Goal: Task Accomplishment & Management: Use online tool/utility

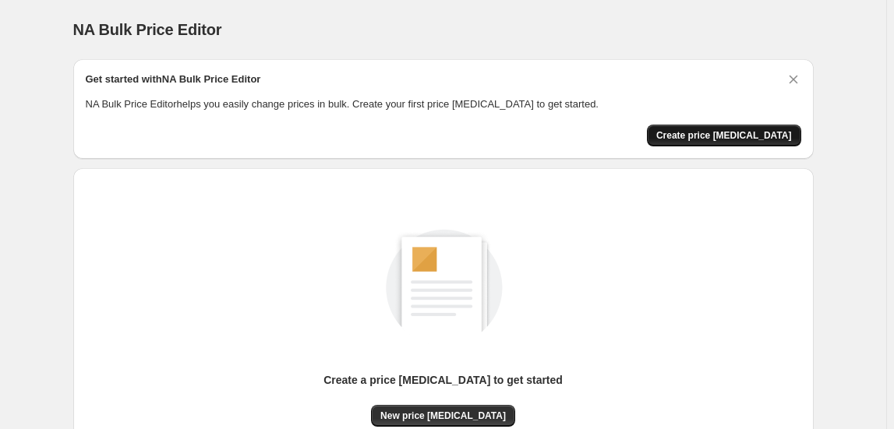
click at [741, 136] on span "Create price [MEDICAL_DATA]" at bounding box center [724, 135] width 136 height 12
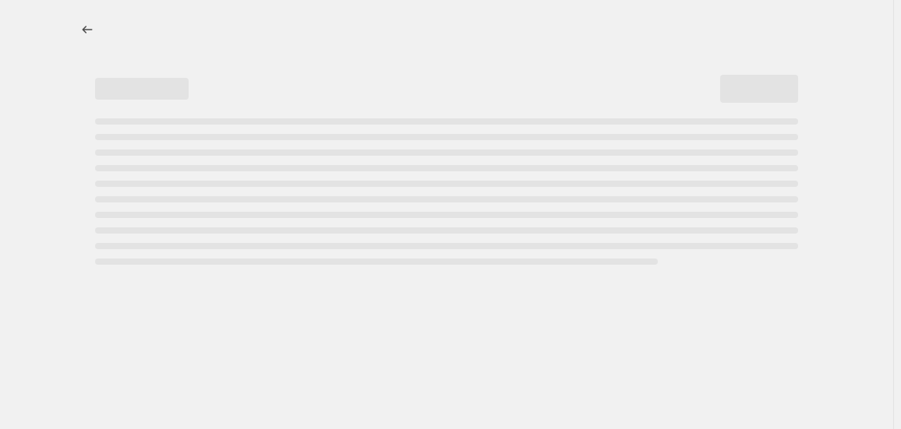
select select "percentage"
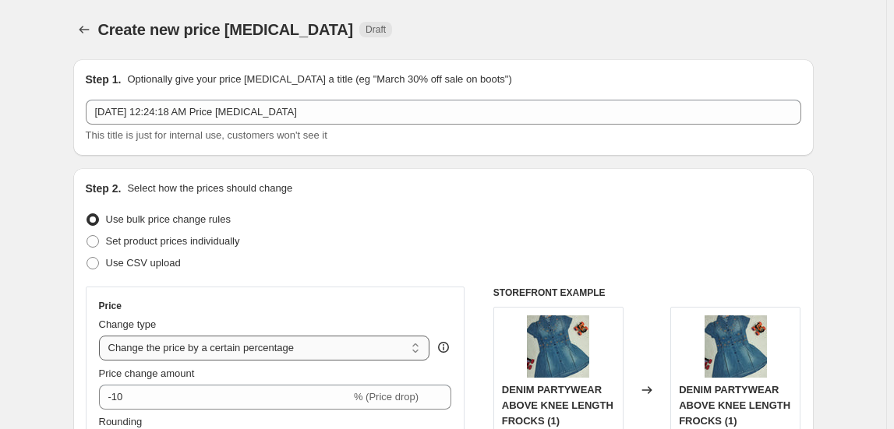
click at [417, 352] on select "Change the price to a certain amount Change the price by a certain amount Chang…" at bounding box center [264, 348] width 331 height 25
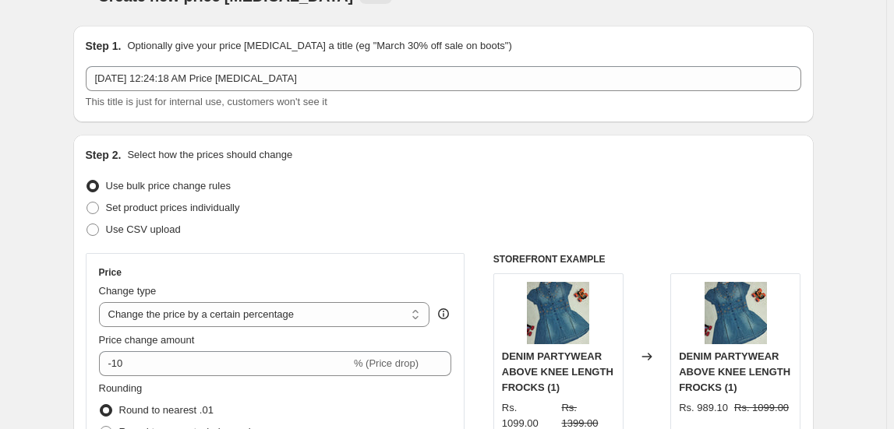
scroll to position [51, 0]
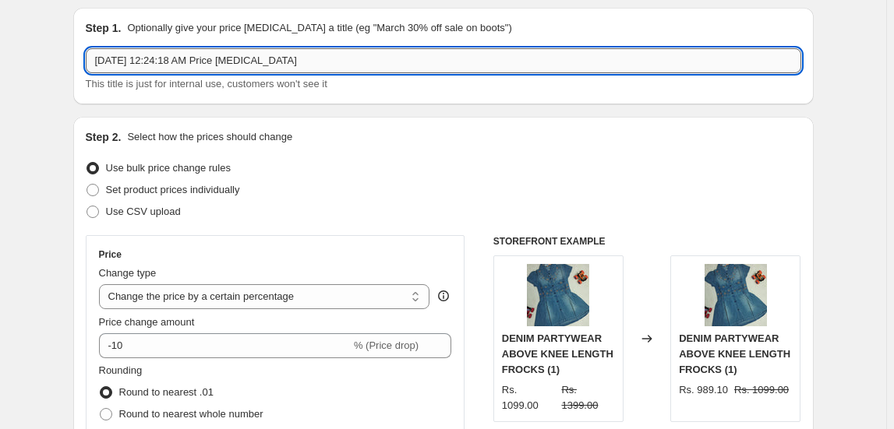
click at [305, 63] on input "[DATE] 12:24:18 AM Price [MEDICAL_DATA]" at bounding box center [444, 60] width 716 height 25
type input "[DATE] 12:24:18 AM Price Ganapati Sale"
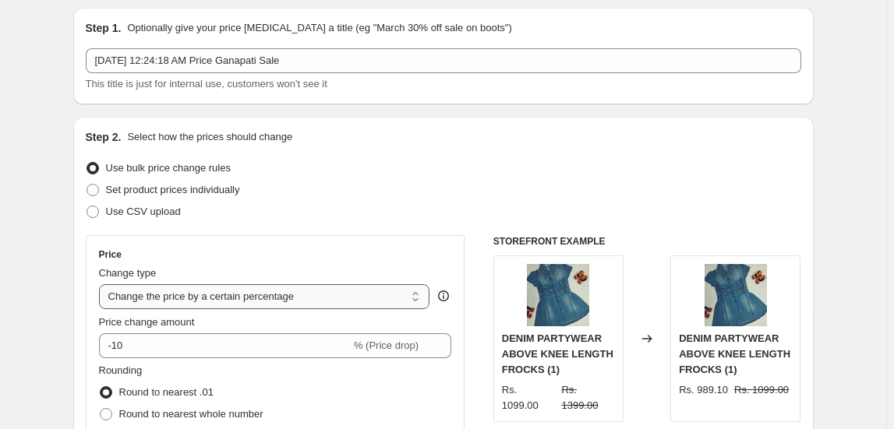
click at [419, 300] on select "Change the price to a certain amount Change the price by a certain amount Chang…" at bounding box center [264, 297] width 331 height 25
click at [101, 285] on select "Change the price to a certain amount Change the price by a certain amount Chang…" at bounding box center [264, 297] width 331 height 25
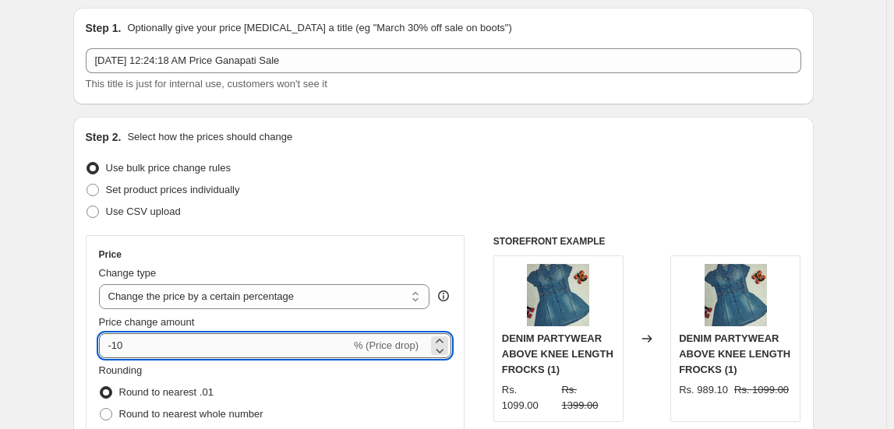
click at [137, 346] on input "-10" at bounding box center [225, 346] width 252 height 25
type input "-1"
type input "5"
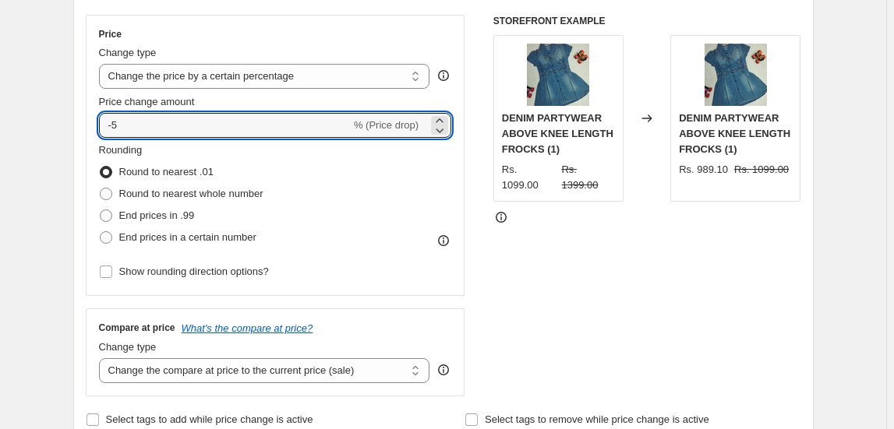
scroll to position [274, 0]
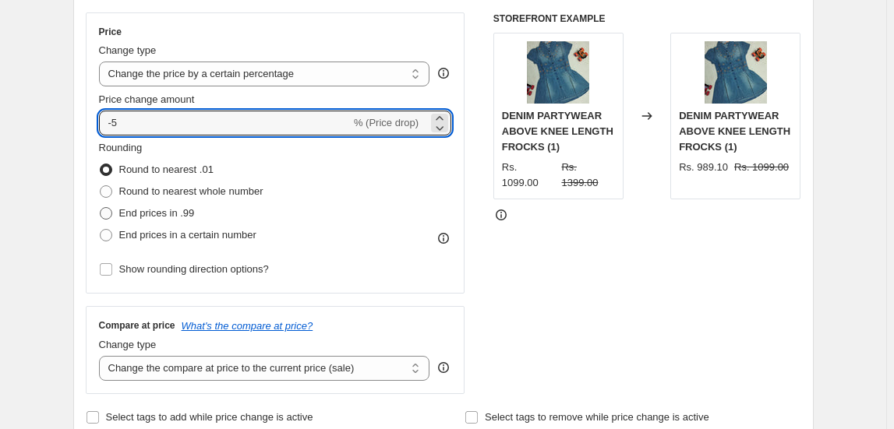
type input "-5"
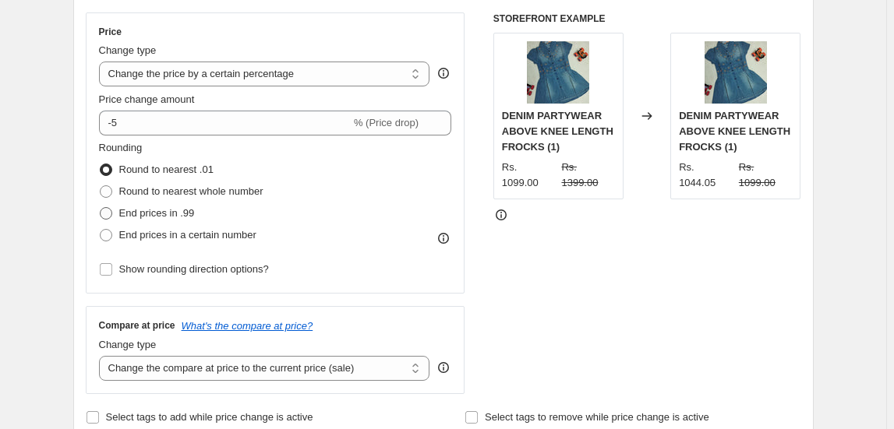
click at [106, 214] on span at bounding box center [106, 213] width 12 height 12
click at [101, 208] on input "End prices in .99" at bounding box center [100, 207] width 1 height 1
radio input "true"
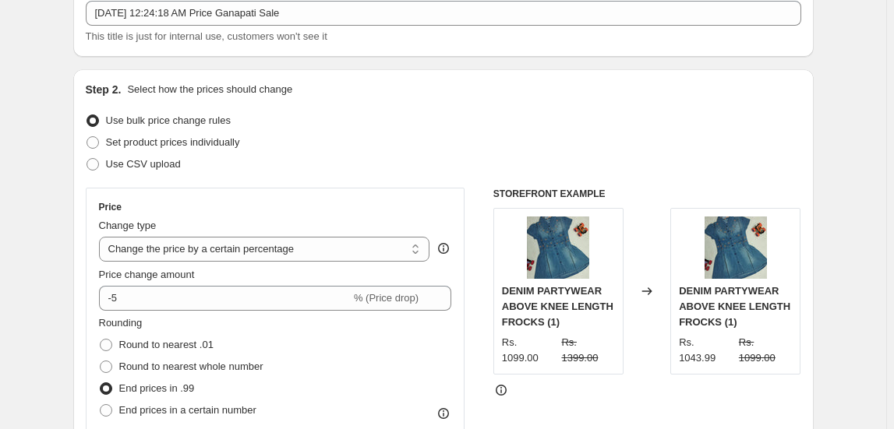
scroll to position [0, 0]
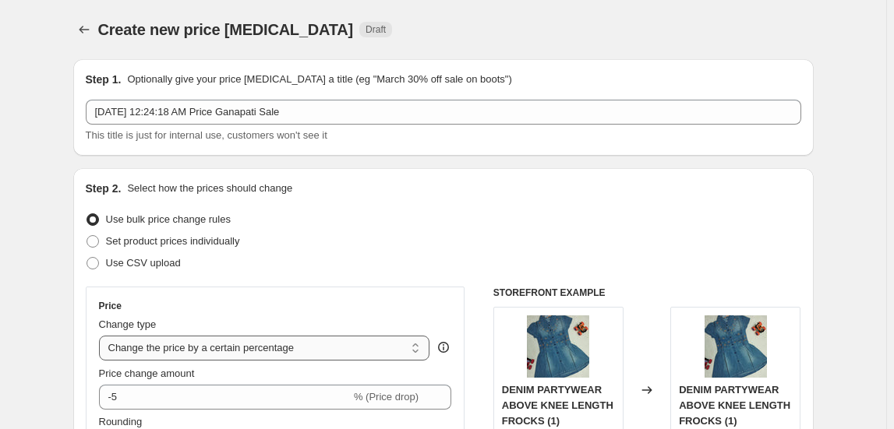
click at [418, 351] on select "Change the price to a certain amount Change the price by a certain amount Chang…" at bounding box center [264, 348] width 331 height 25
select select "by"
click at [101, 336] on select "Change the price to a certain amount Change the price by a certain amount Chang…" at bounding box center [264, 348] width 331 height 25
type input "-10.00"
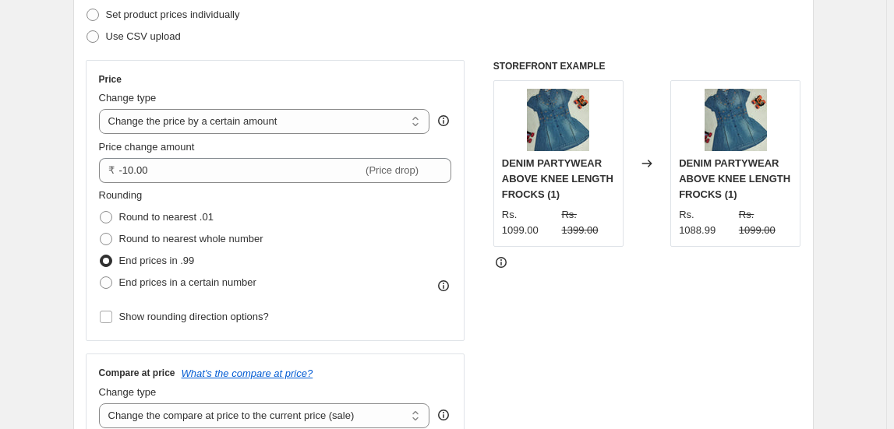
scroll to position [229, 0]
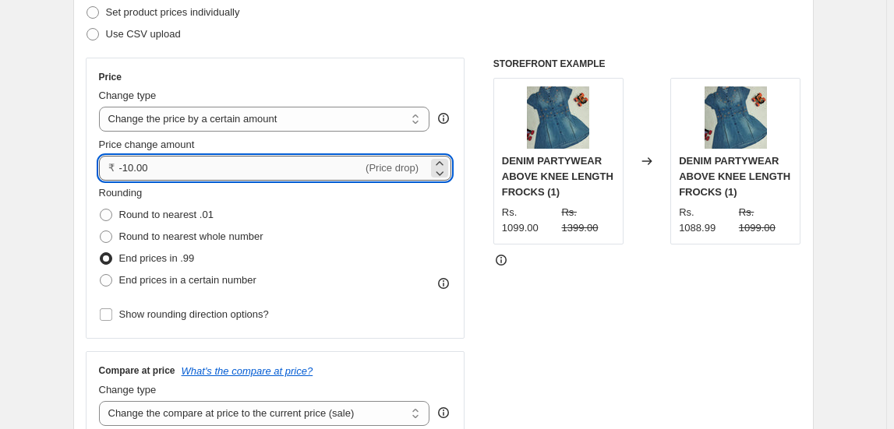
click at [157, 167] on input "-10.00" at bounding box center [241, 168] width 244 height 25
type input "-1"
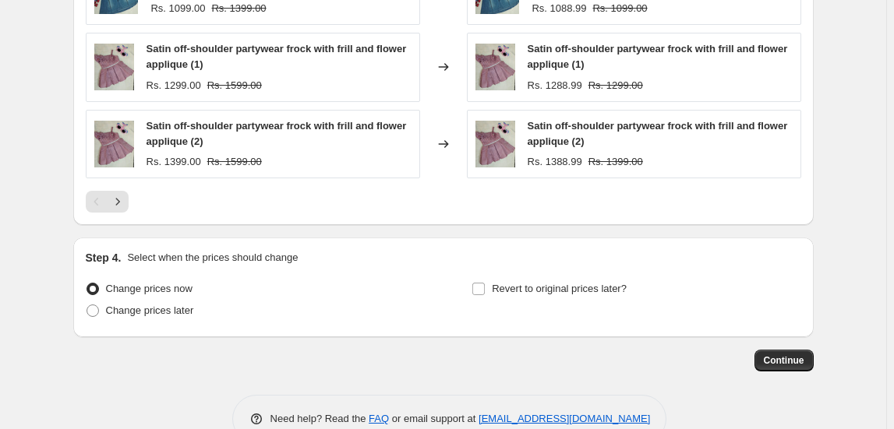
scroll to position [1150, 0]
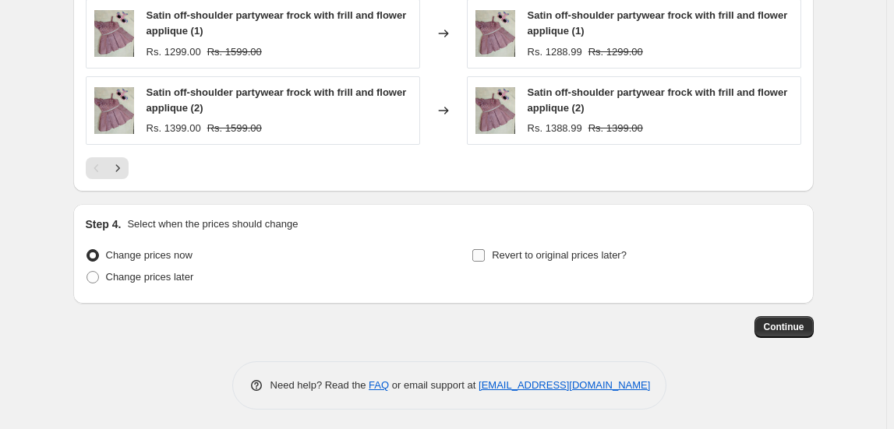
type input "-49.00"
click at [483, 250] on input "Revert to original prices later?" at bounding box center [478, 255] width 12 height 12
checkbox input "true"
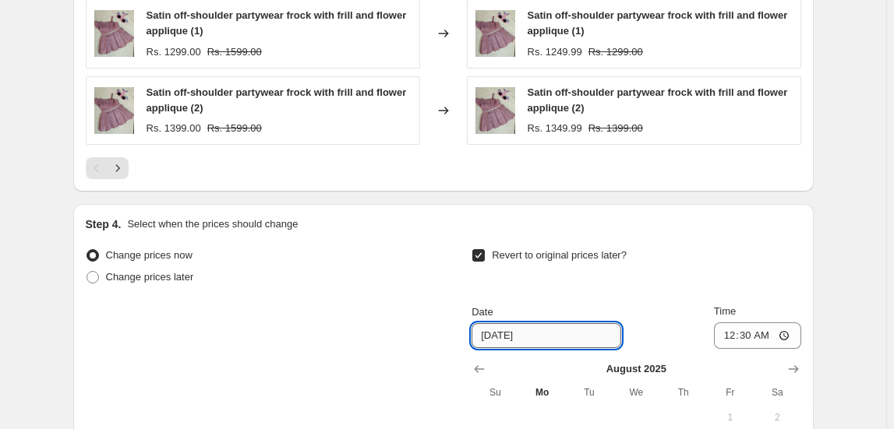
click at [490, 333] on input "[DATE]" at bounding box center [547, 335] width 150 height 25
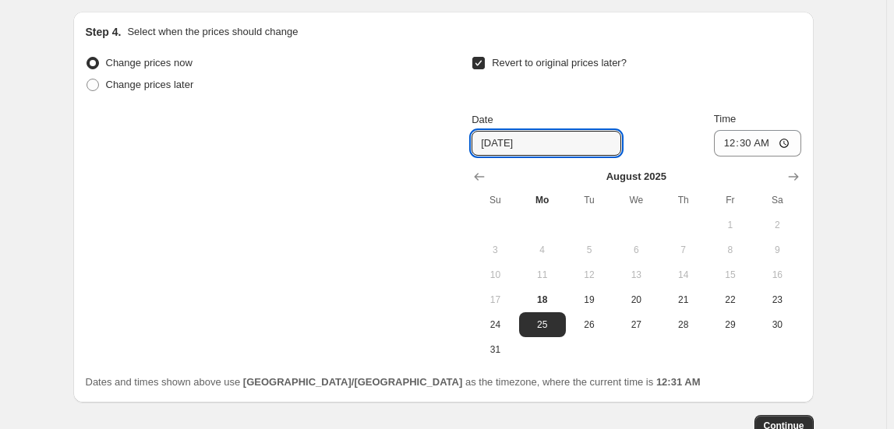
scroll to position [1347, 0]
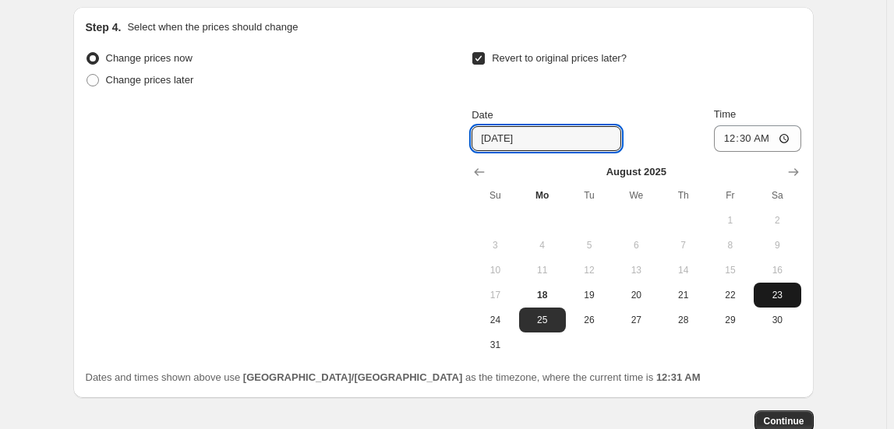
type input "[DATE]"
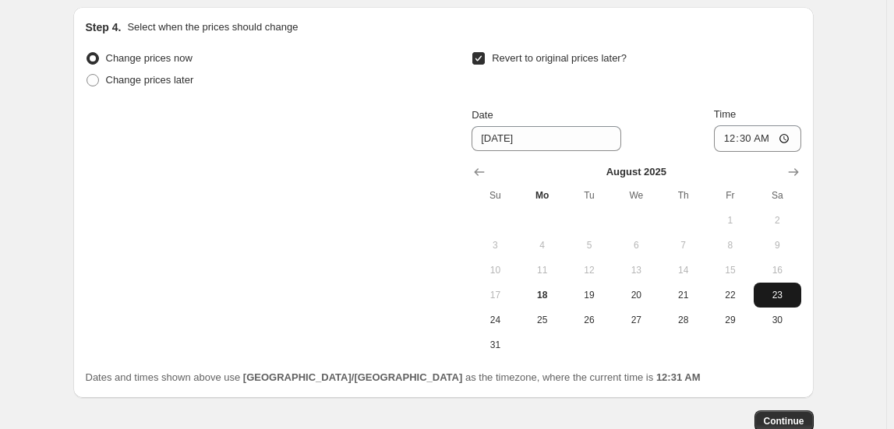
click at [779, 294] on span "23" at bounding box center [777, 295] width 34 height 12
click at [794, 418] on span "Continue" at bounding box center [784, 421] width 41 height 12
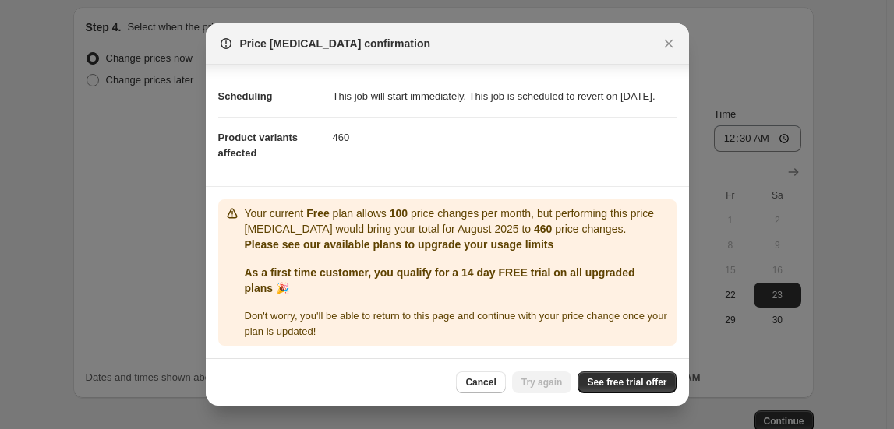
scroll to position [129, 0]
click at [644, 387] on span "See free trial offer" at bounding box center [627, 382] width 80 height 12
click at [667, 46] on icon "Close" at bounding box center [669, 44] width 16 height 16
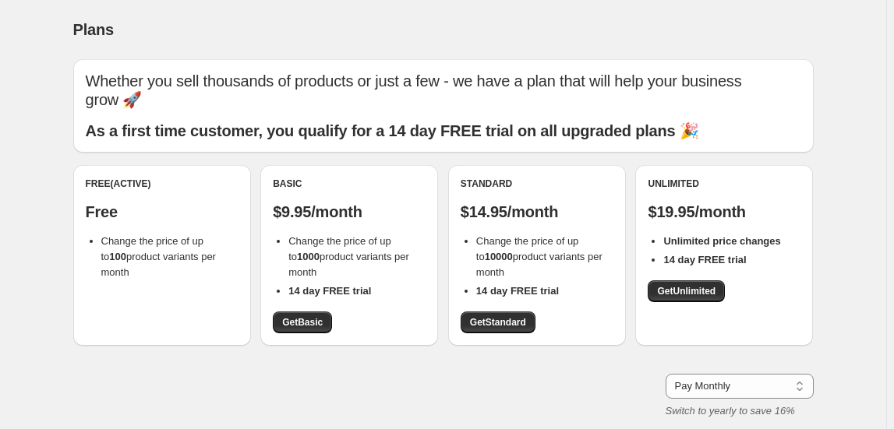
click at [189, 274] on div "Free (Active) Free Change the price of up to 100 product variants per month" at bounding box center [162, 255] width 178 height 181
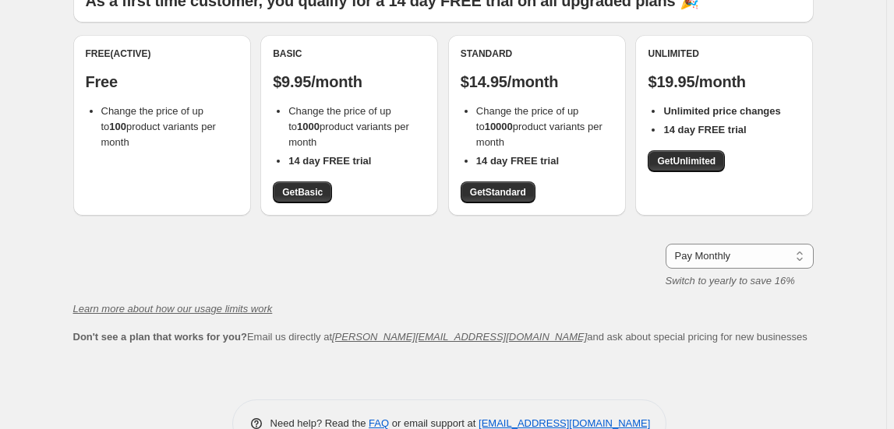
scroll to position [132, 0]
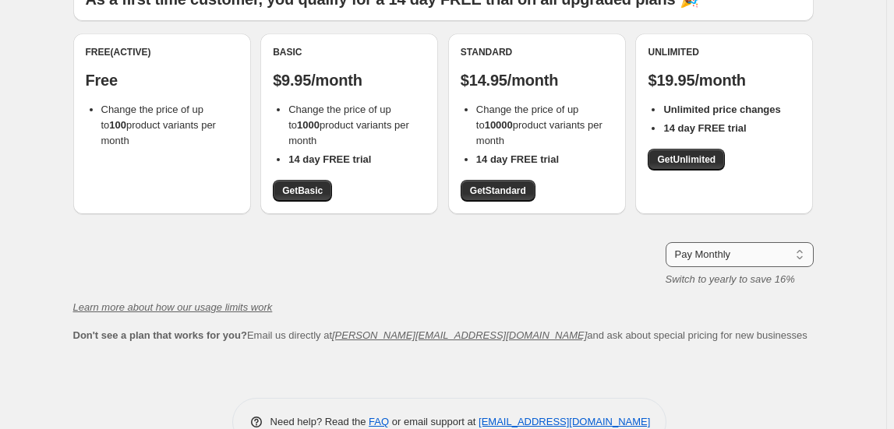
click at [805, 256] on select "Pay Monthly Pay Yearly (Save 16%)" at bounding box center [740, 254] width 148 height 25
click at [669, 242] on select "Pay Monthly Pay Yearly (Save 16%)" at bounding box center [740, 254] width 148 height 25
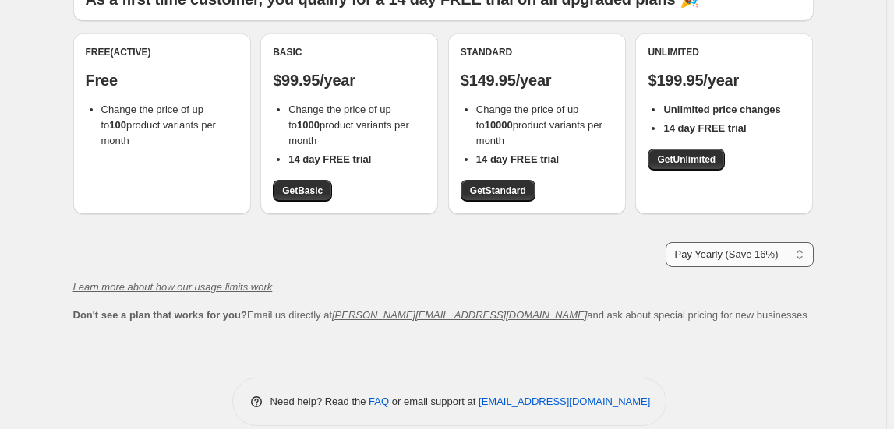
click at [801, 254] on select "Pay Monthly Pay Yearly (Save 16%)" at bounding box center [740, 254] width 148 height 25
select select "month"
click at [669, 242] on select "Pay Monthly Pay Yearly (Save 16%)" at bounding box center [740, 254] width 148 height 25
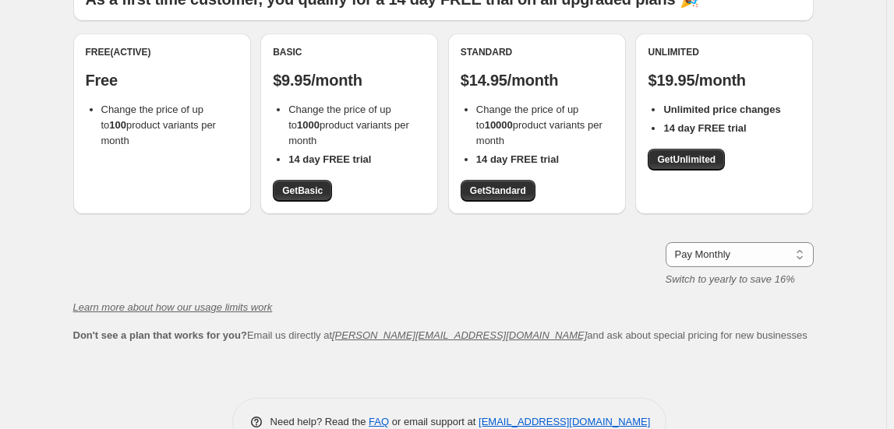
scroll to position [171, 0]
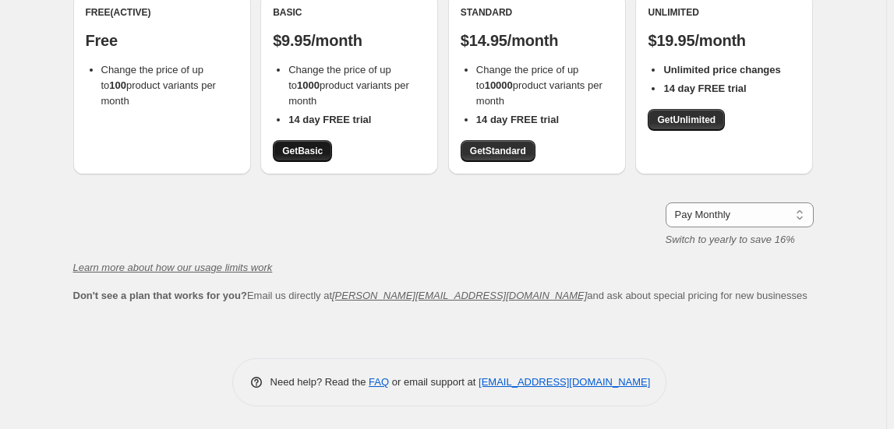
click at [309, 150] on span "Get Basic" at bounding box center [302, 151] width 41 height 12
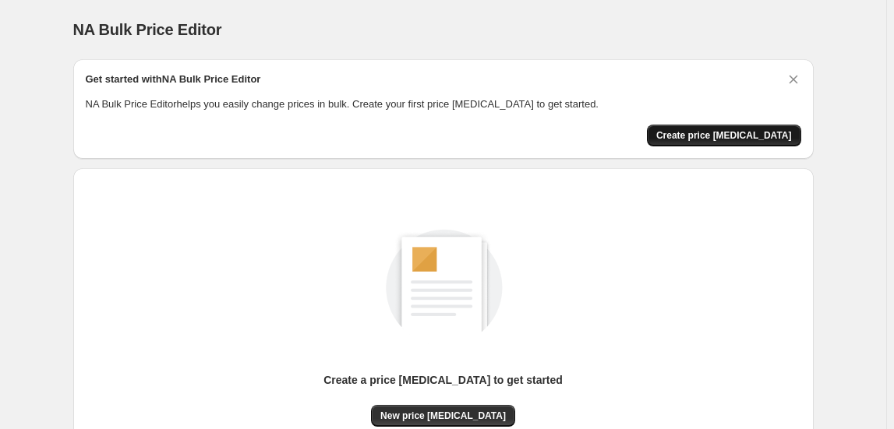
click at [733, 133] on span "Create price change job" at bounding box center [724, 135] width 136 height 12
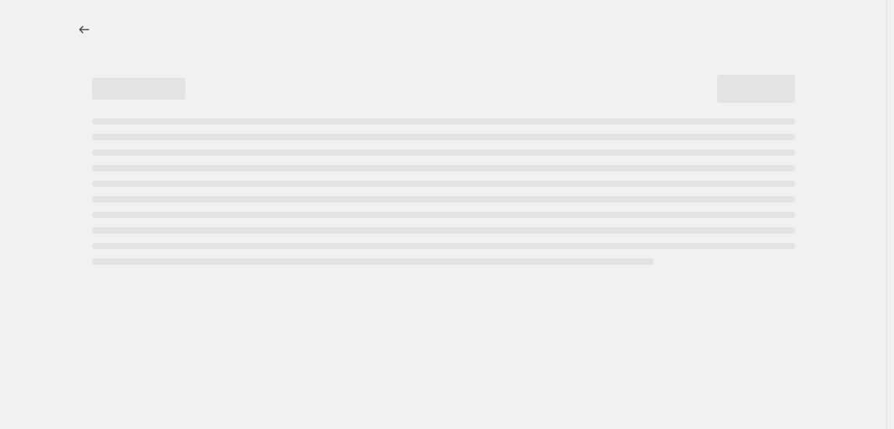
select select "percentage"
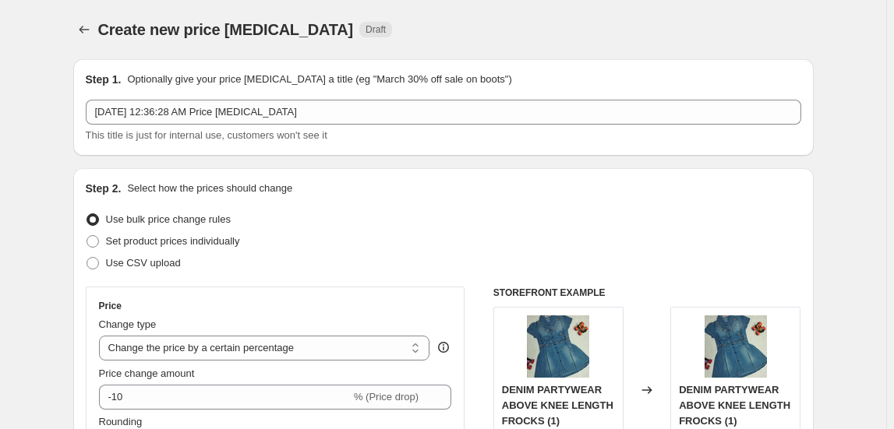
scroll to position [4, 0]
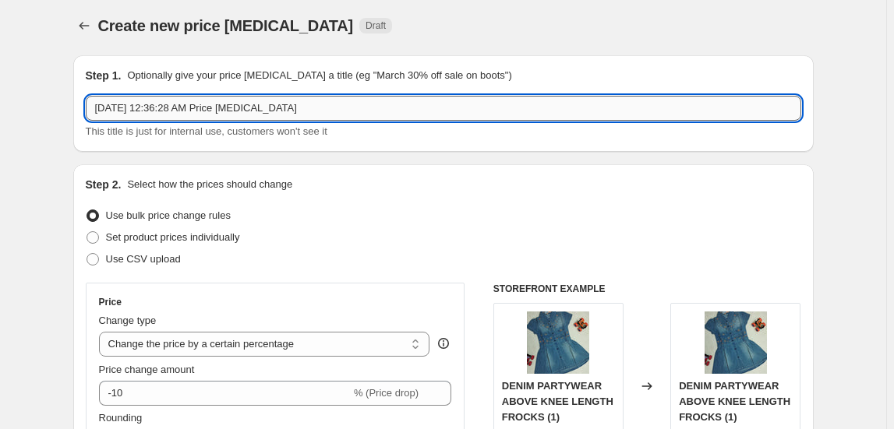
click at [300, 106] on input "Aug 18, 2025, 12:36:28 AM Price change job" at bounding box center [444, 108] width 716 height 25
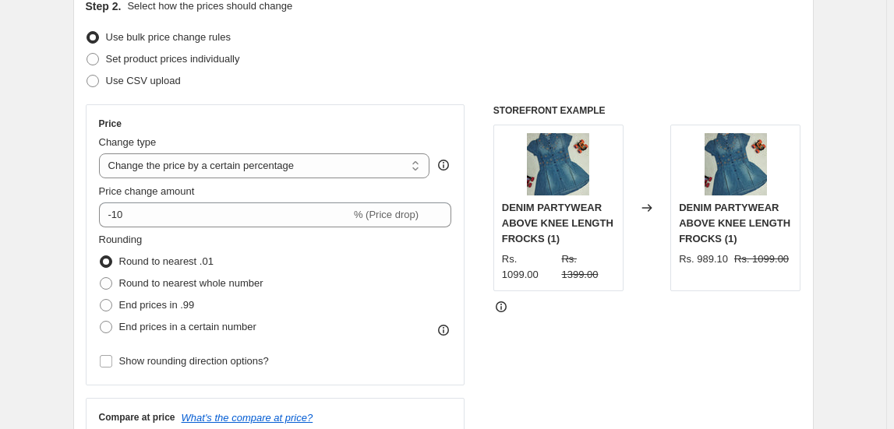
scroll to position [185, 0]
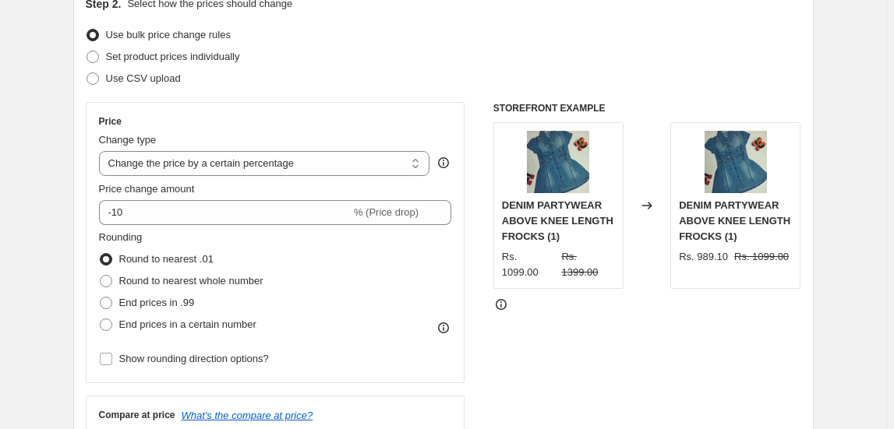
type input "Aug 18, 2025, 12:36:28 AM Price Ganapati Sale"
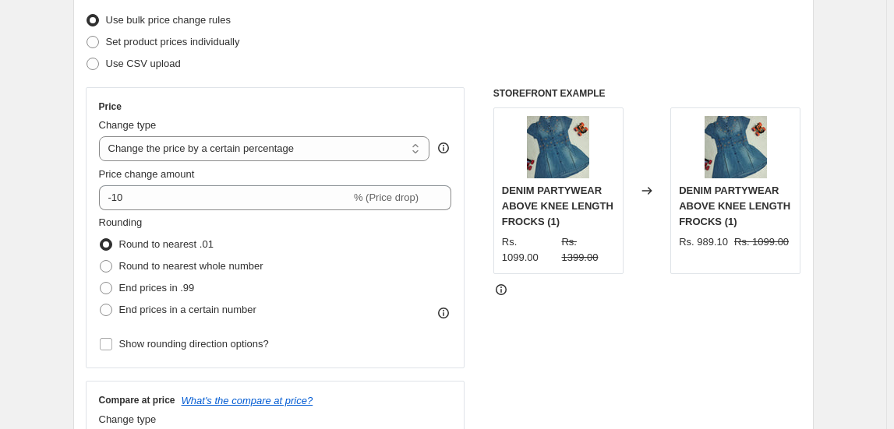
scroll to position [202, 0]
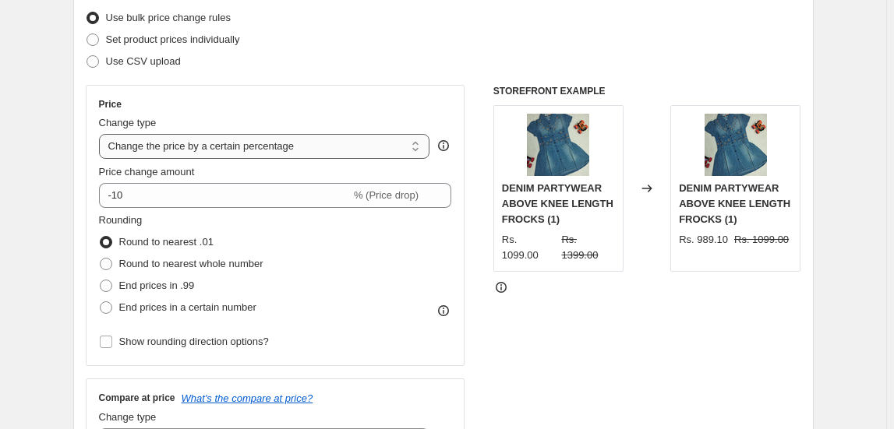
click at [419, 149] on select "Change the price to a certain amount Change the price by a certain amount Chang…" at bounding box center [264, 146] width 331 height 25
select select "by"
click at [101, 134] on select "Change the price to a certain amount Change the price by a certain amount Chang…" at bounding box center [264, 146] width 331 height 25
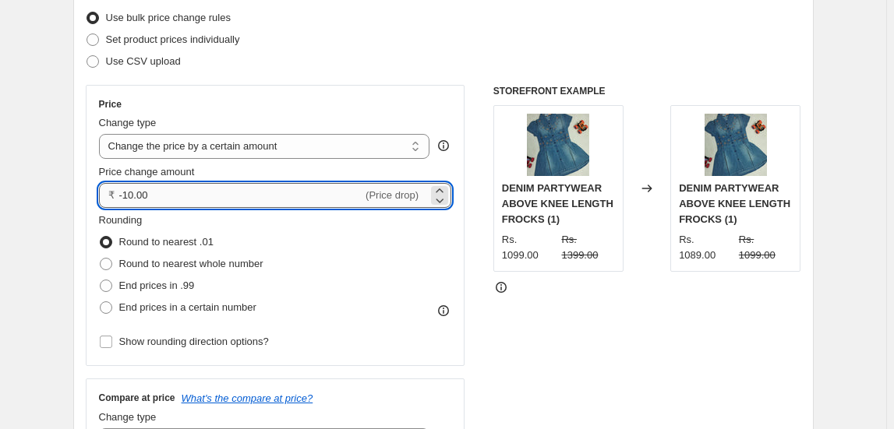
click at [156, 200] on input "-10.00" at bounding box center [241, 195] width 244 height 25
type input "-1"
type input "-49.00"
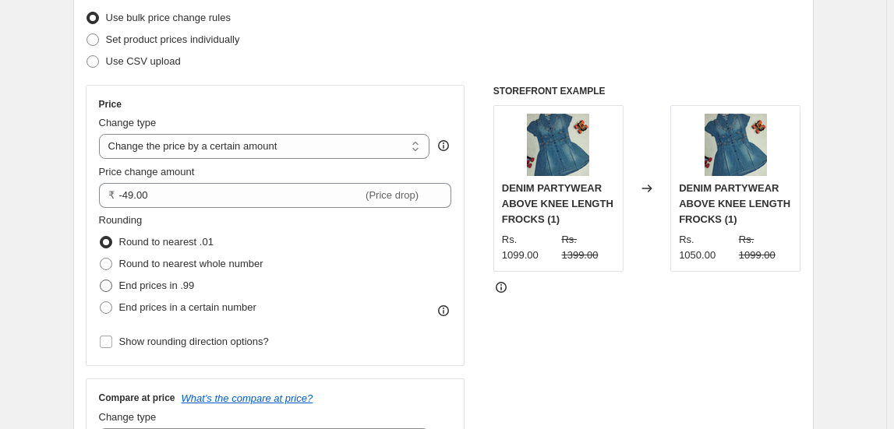
click at [110, 287] on span at bounding box center [106, 286] width 12 height 12
click at [101, 281] on input "End prices in .99" at bounding box center [100, 280] width 1 height 1
radio input "true"
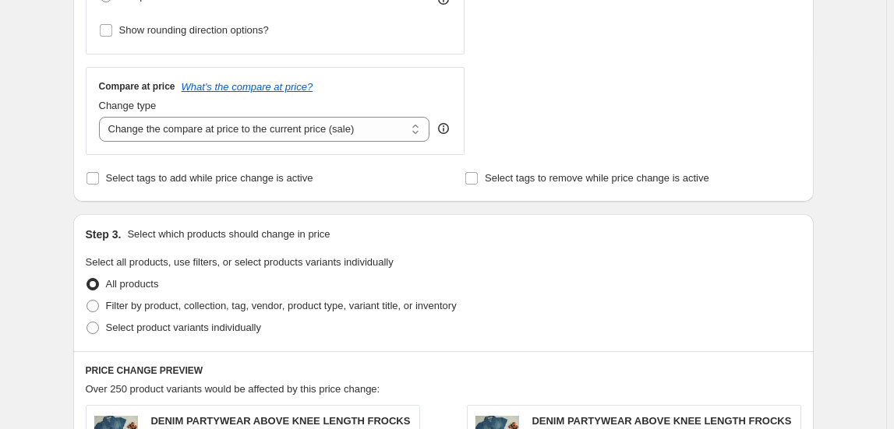
scroll to position [523, 0]
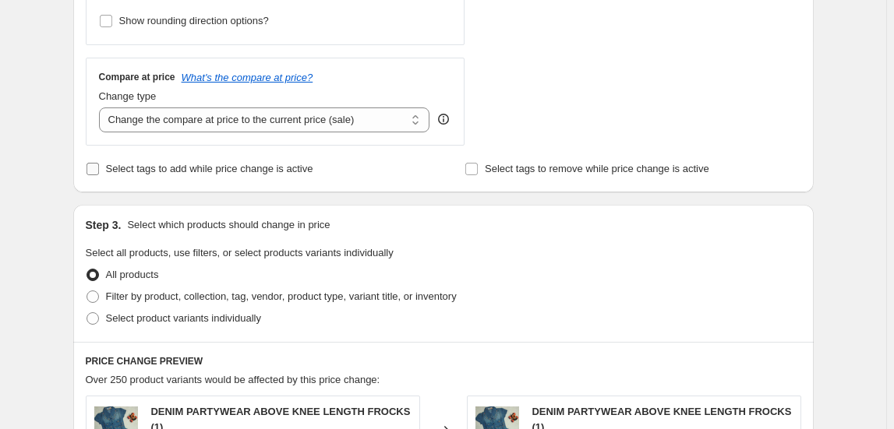
click at [95, 170] on input "Select tags to add while price change is active" at bounding box center [93, 169] width 12 height 12
checkbox input "true"
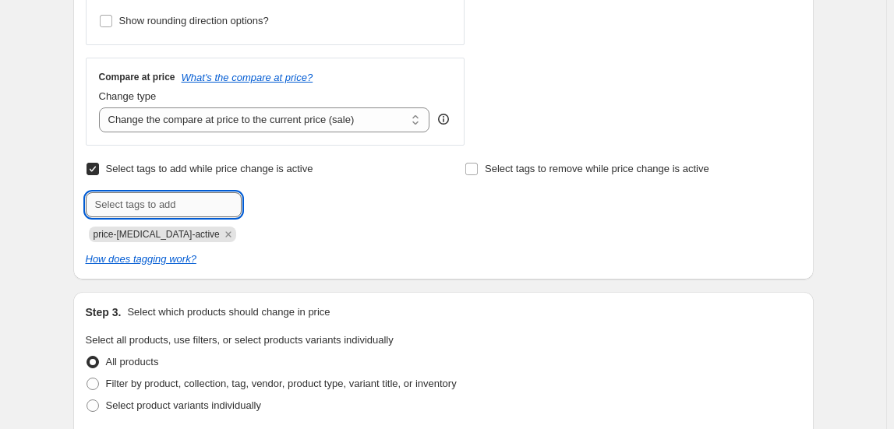
click at [187, 204] on input "text" at bounding box center [164, 205] width 156 height 25
type input "C"
type input "FESTIVE DHAMAKA SALE! PRICE DROP"
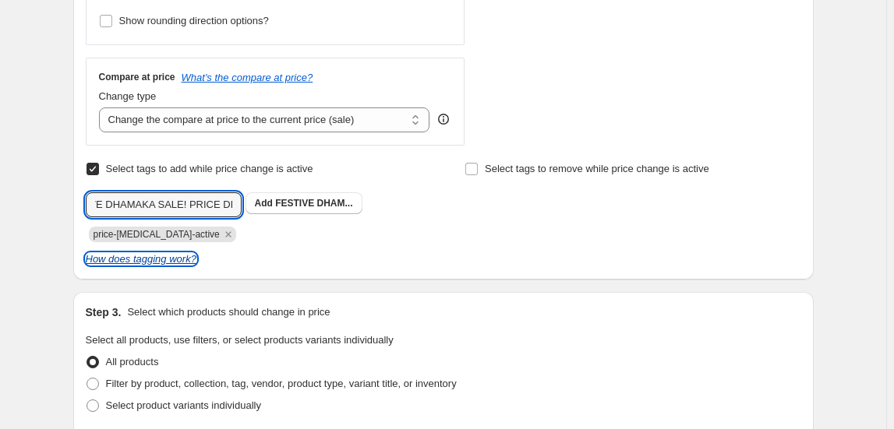
scroll to position [0, 0]
click at [147, 262] on icon "How does tagging work?" at bounding box center [141, 259] width 111 height 12
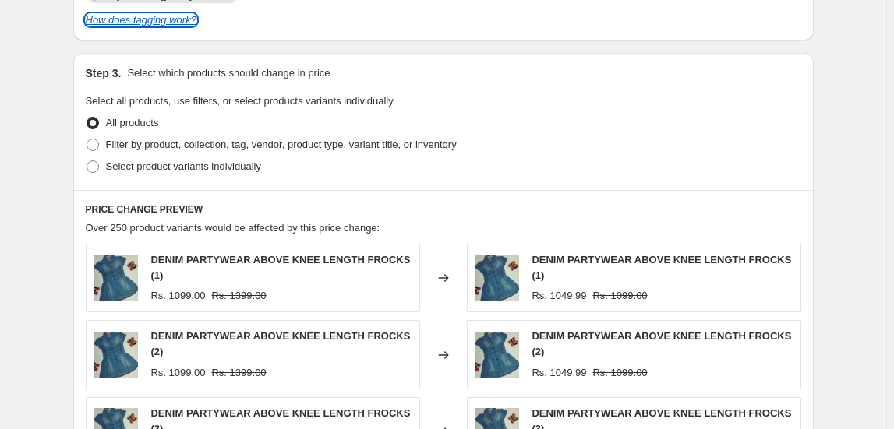
scroll to position [790, 0]
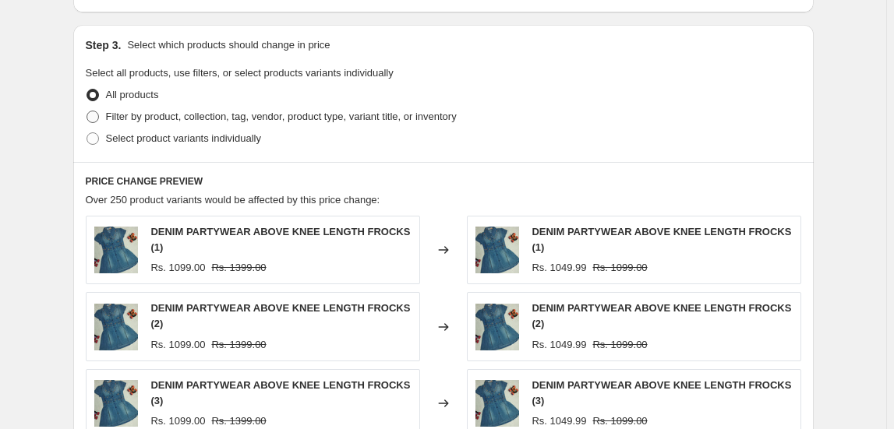
click at [95, 118] on span at bounding box center [93, 117] width 12 height 12
click at [87, 111] on input "Filter by product, collection, tag, vendor, product type, variant title, or inv…" at bounding box center [87, 111] width 1 height 1
radio input "true"
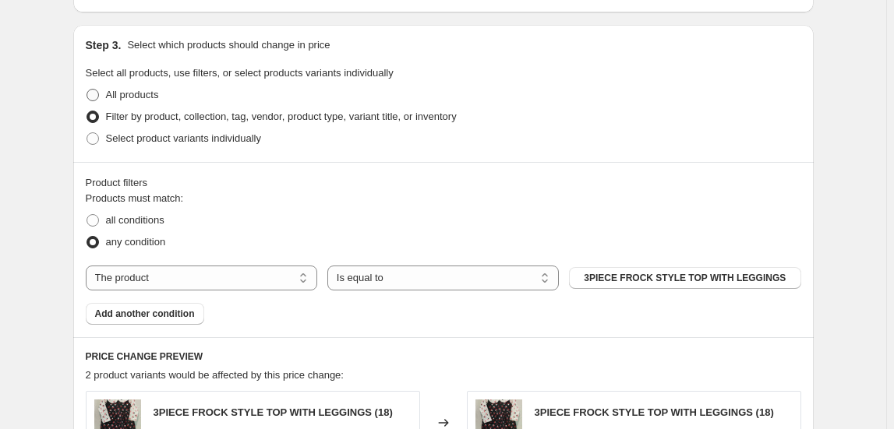
click at [95, 94] on span at bounding box center [93, 95] width 12 height 12
click at [87, 90] on input "All products" at bounding box center [87, 89] width 1 height 1
radio input "true"
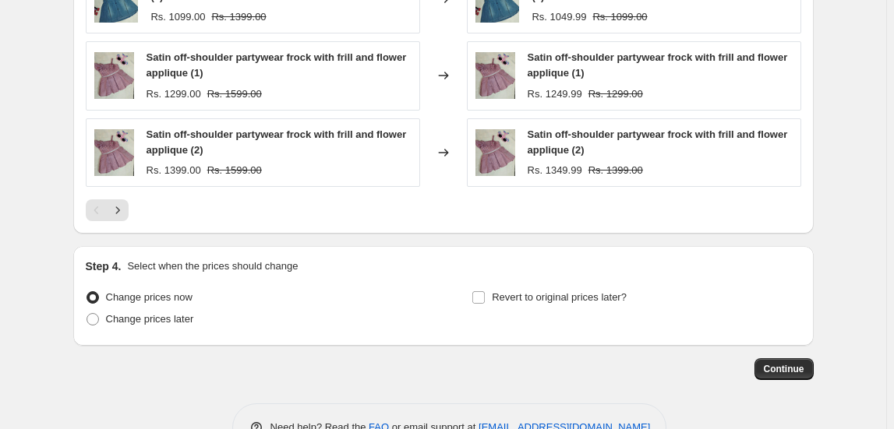
scroll to position [1237, 0]
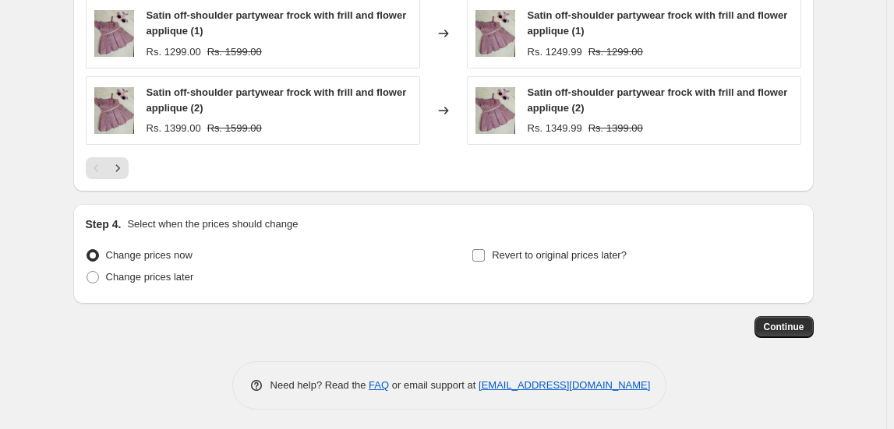
click at [480, 253] on input "Revert to original prices later?" at bounding box center [478, 255] width 12 height 12
checkbox input "true"
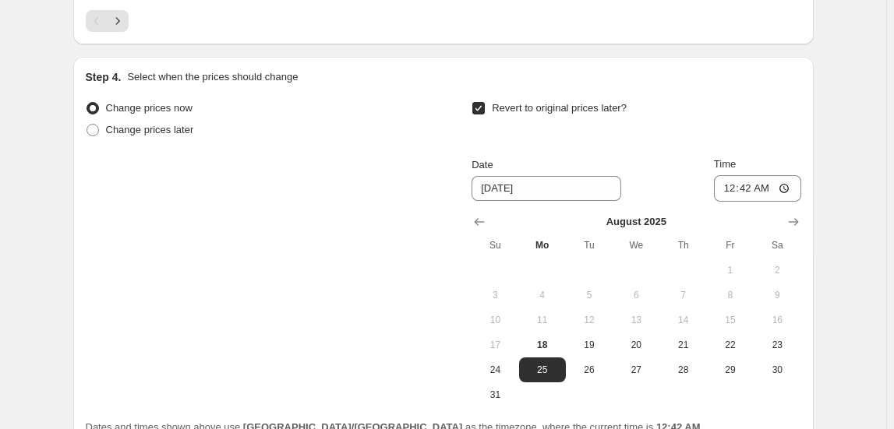
scroll to position [1406, 0]
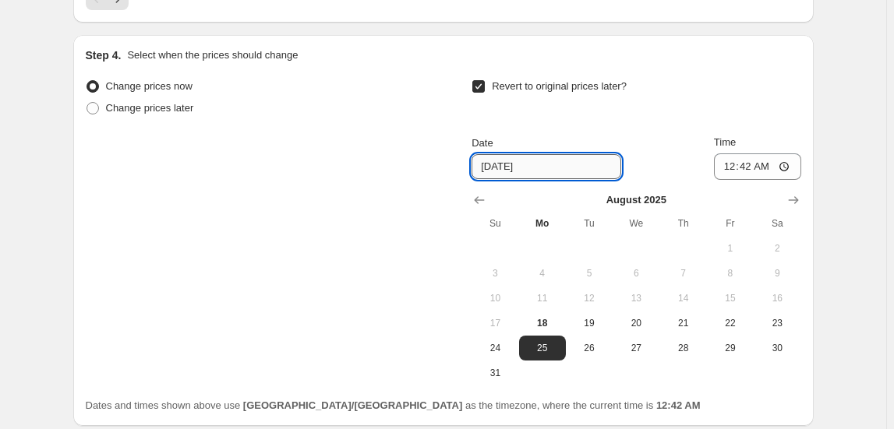
click at [503, 163] on input "[DATE]" at bounding box center [547, 166] width 150 height 25
type input "8/22/2025"
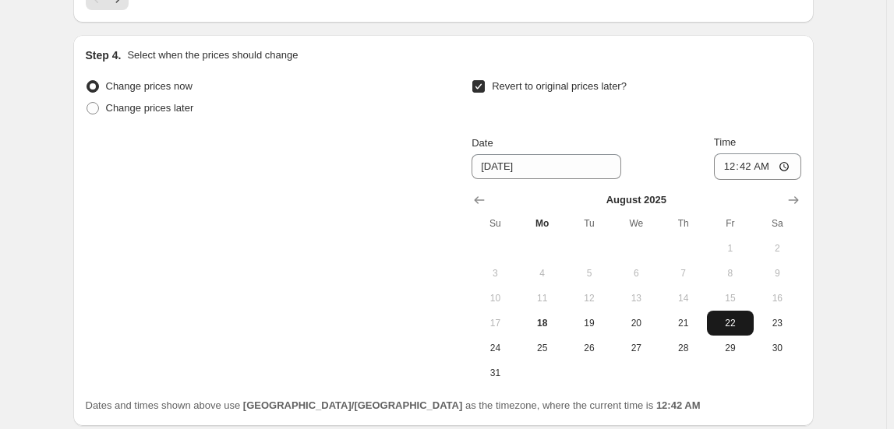
click at [731, 323] on span "22" at bounding box center [730, 323] width 34 height 12
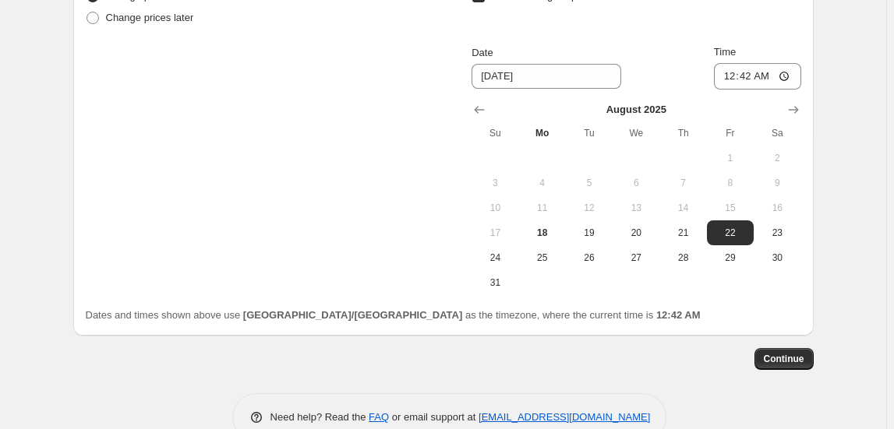
scroll to position [1529, 0]
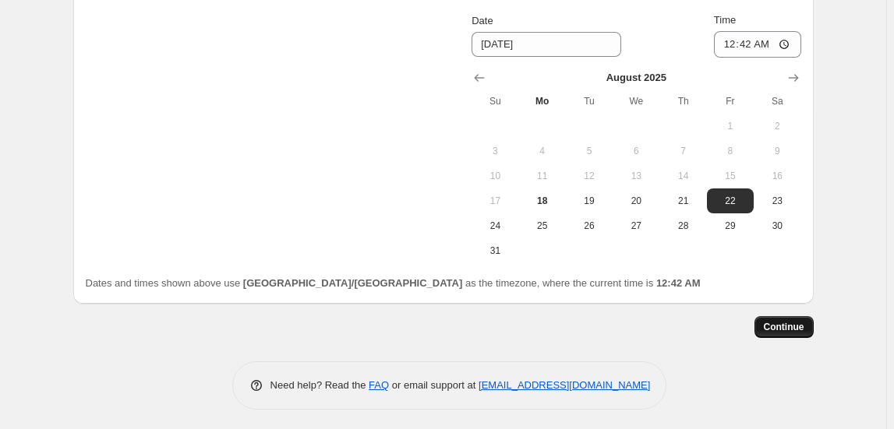
click at [785, 321] on span "Continue" at bounding box center [784, 327] width 41 height 12
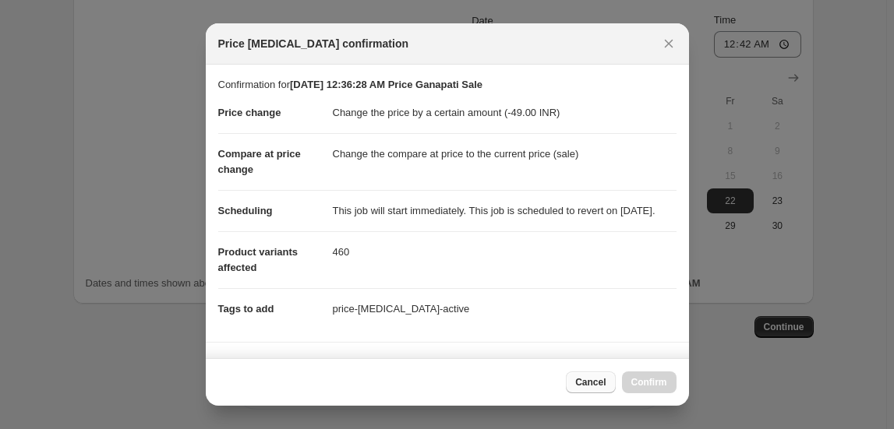
click at [593, 380] on span "Cancel" at bounding box center [590, 382] width 30 height 12
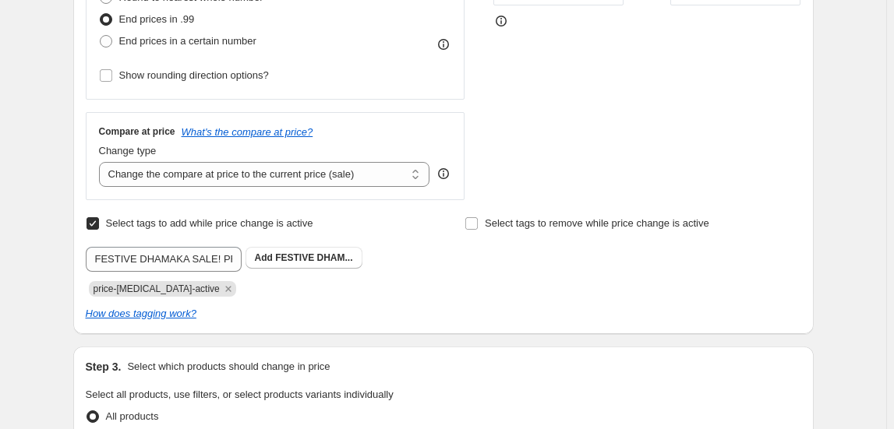
scroll to position [428, 0]
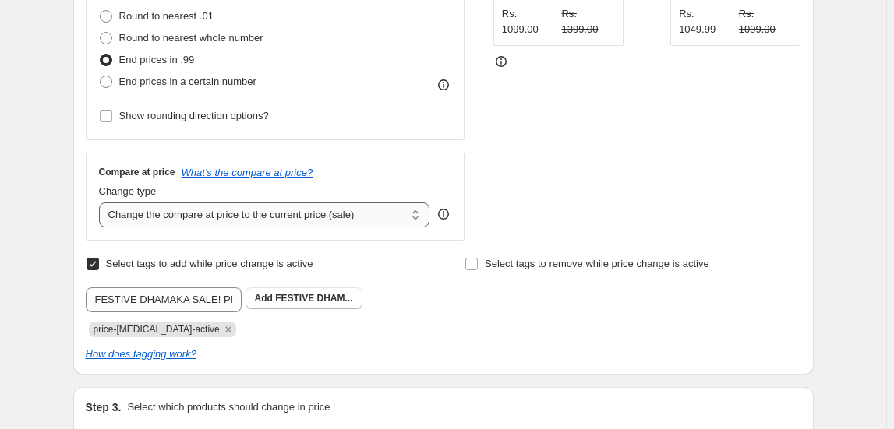
click at [418, 214] on select "Change the compare at price to the current price (sale) Change the compare at p…" at bounding box center [264, 215] width 331 height 25
select select "no_change"
click at [101, 203] on select "Change the compare at price to the current price (sale) Change the compare at p…" at bounding box center [264, 215] width 331 height 25
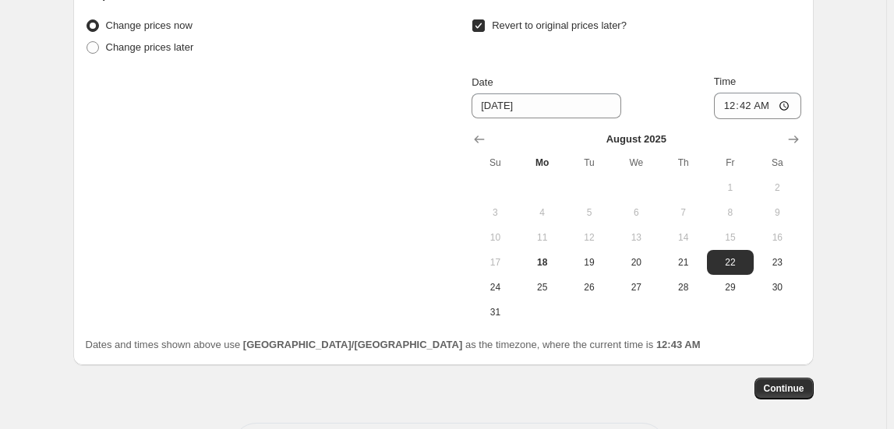
scroll to position [1486, 0]
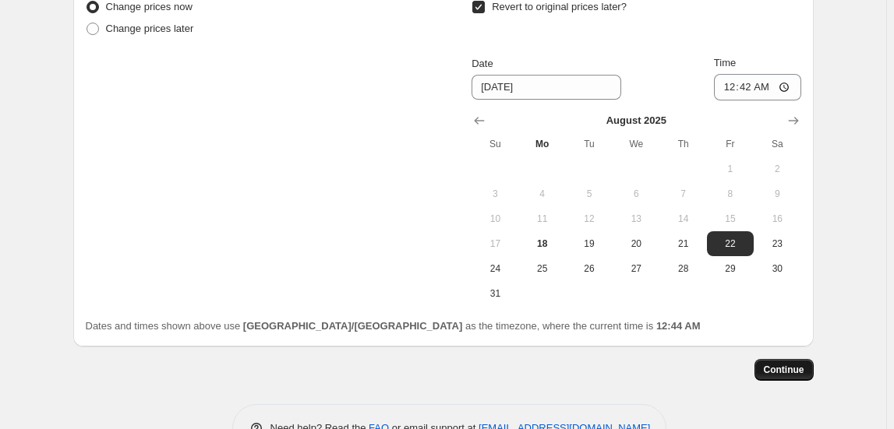
click at [787, 369] on span "Continue" at bounding box center [784, 370] width 41 height 12
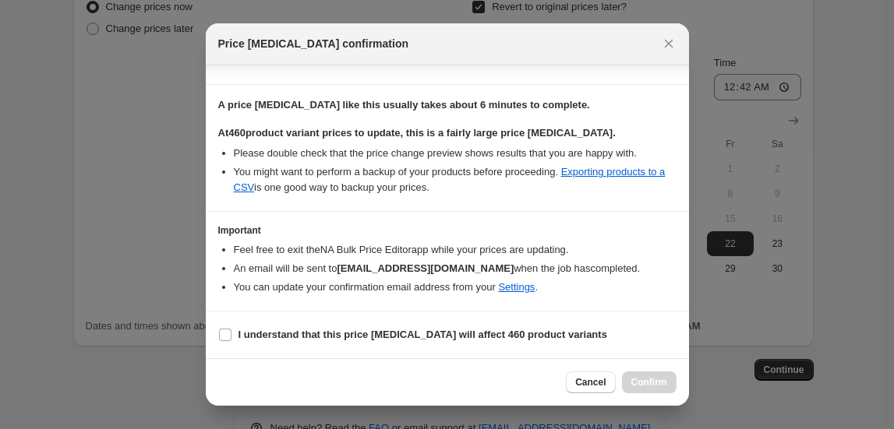
scroll to position [270, 0]
click at [619, 176] on link "Exporting products to a CSV" at bounding box center [450, 179] width 432 height 27
click at [221, 336] on input "I understand that this price change job will affect 460 product variants" at bounding box center [225, 335] width 12 height 12
checkbox input "true"
click at [648, 385] on span "Confirm" at bounding box center [649, 382] width 36 height 12
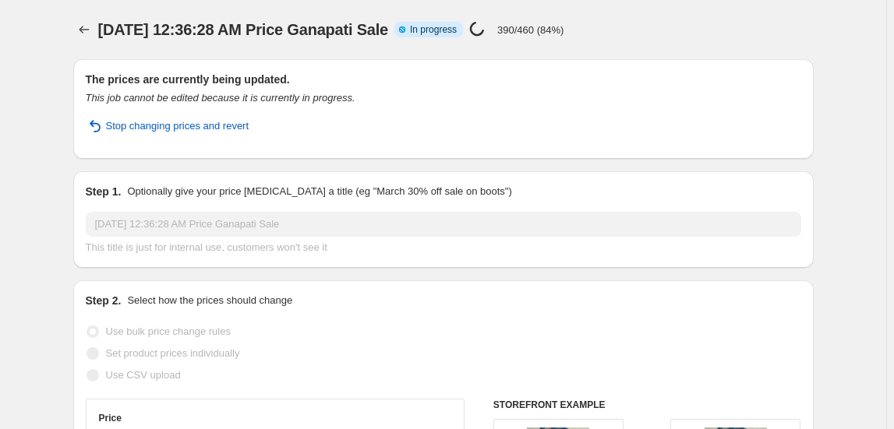
select select "by"
select select "no_change"
